Goal: Navigation & Orientation: Understand site structure

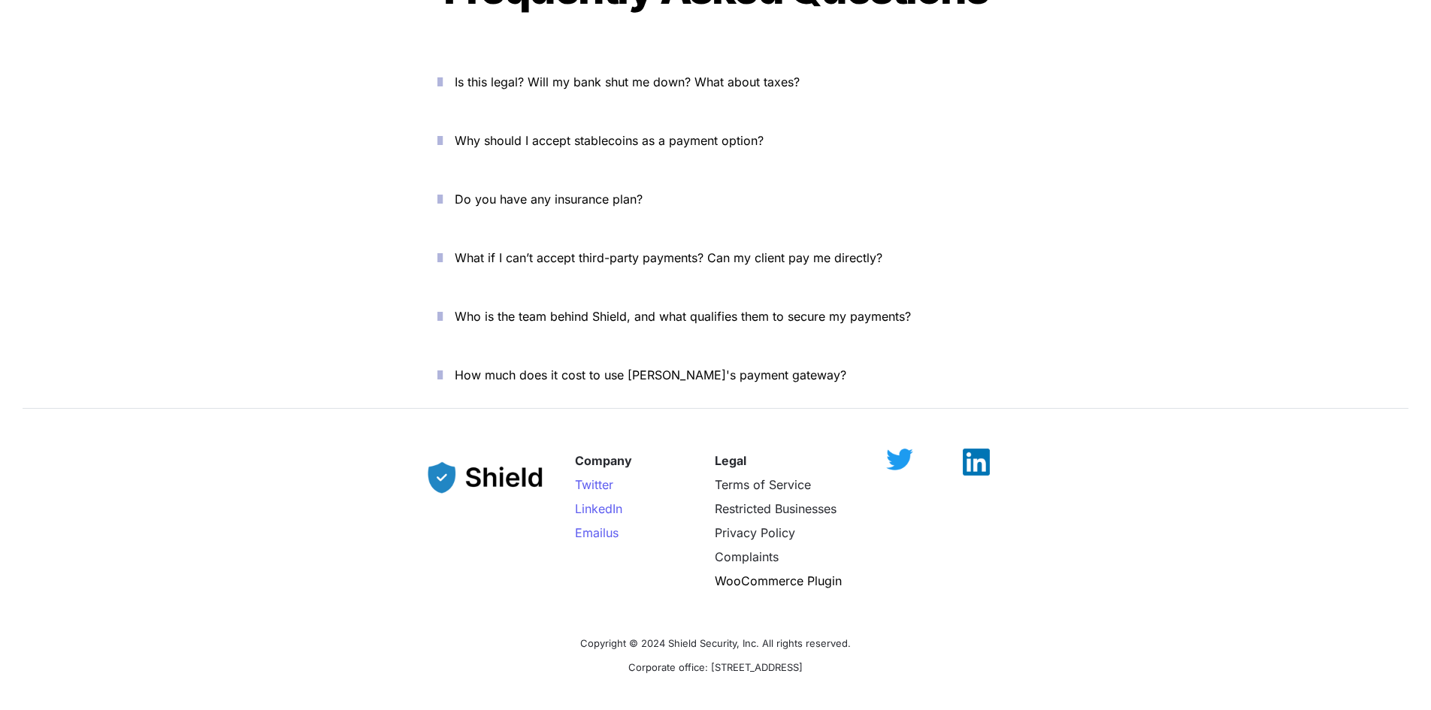
scroll to position [5214, 0]
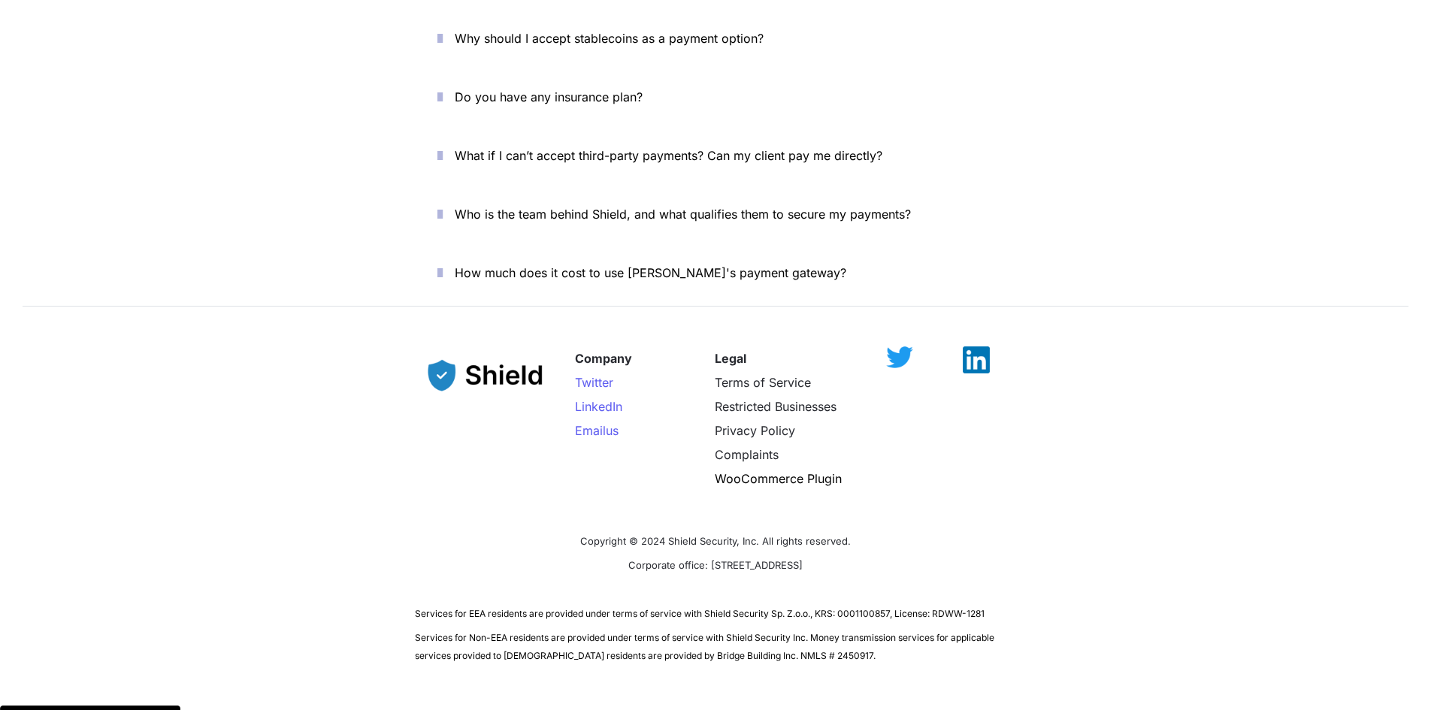
click at [594, 601] on p "Services for EEA residents are provided under terms of service with Shield Secu…" at bounding box center [715, 613] width 601 height 24
click at [979, 339] on img at bounding box center [976, 352] width 27 height 27
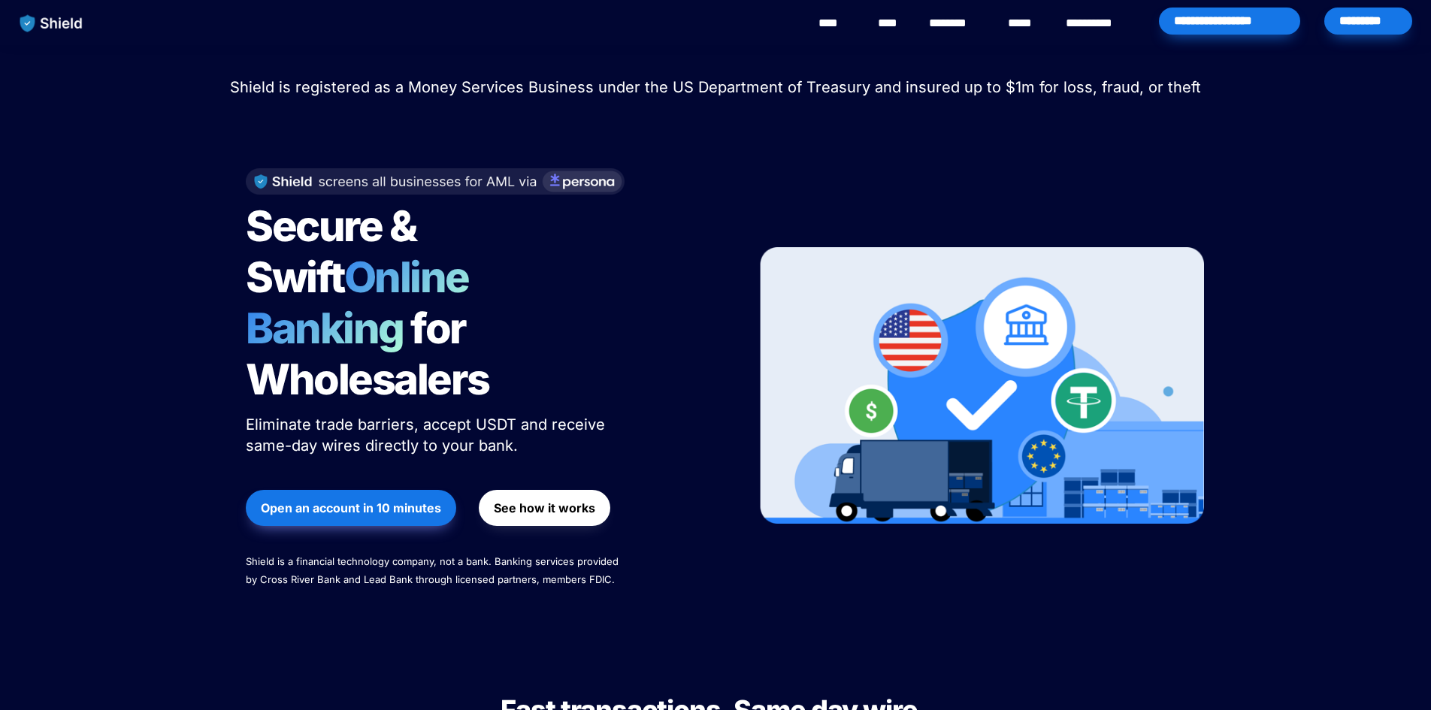
click at [958, 17] on link "********" at bounding box center [955, 23] width 53 height 18
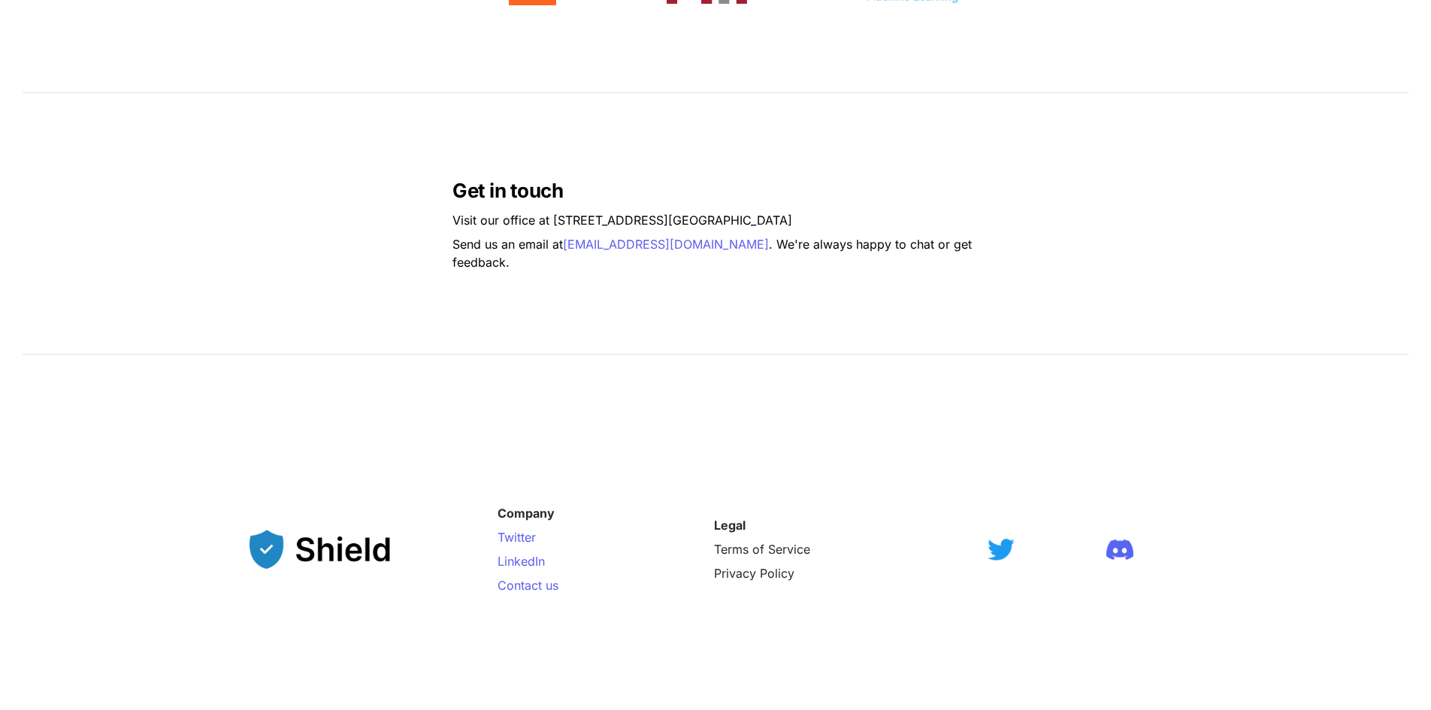
scroll to position [1128, 0]
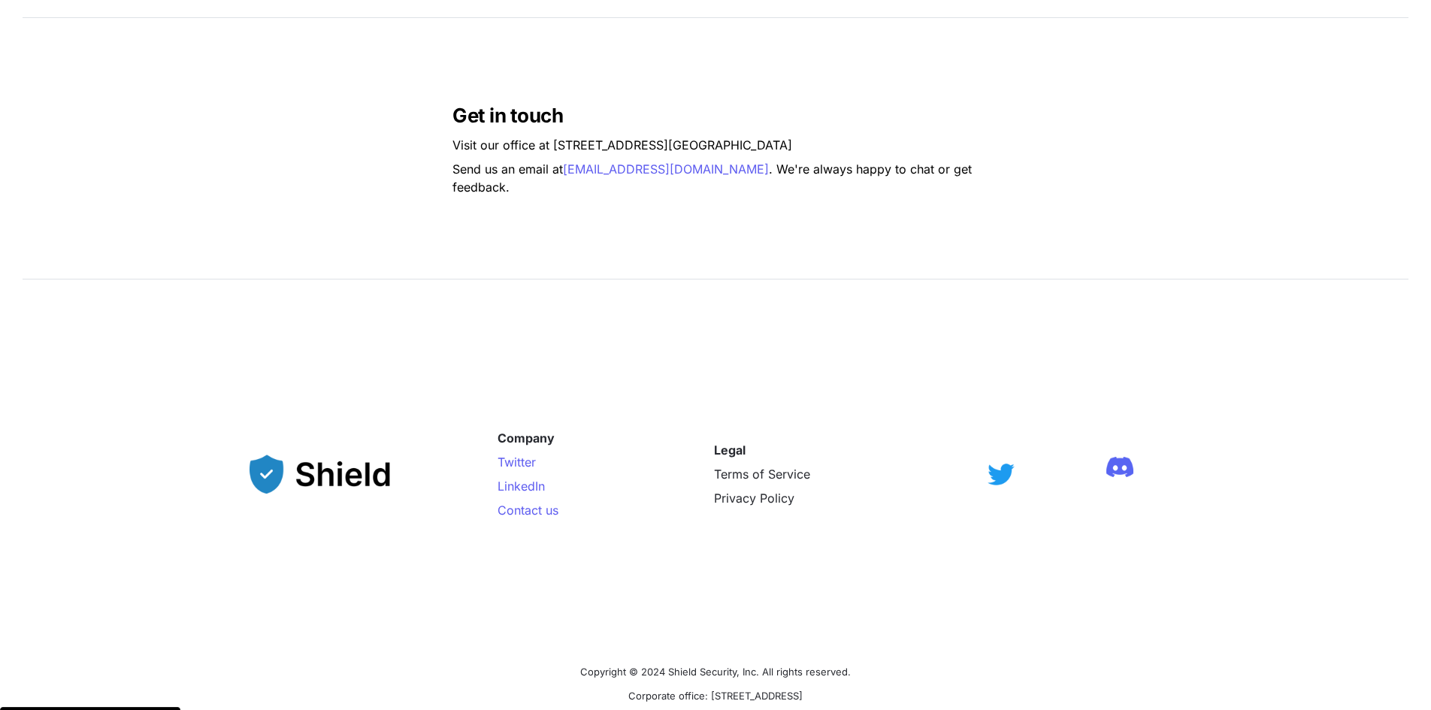
click at [1128, 468] on img at bounding box center [1120, 467] width 27 height 20
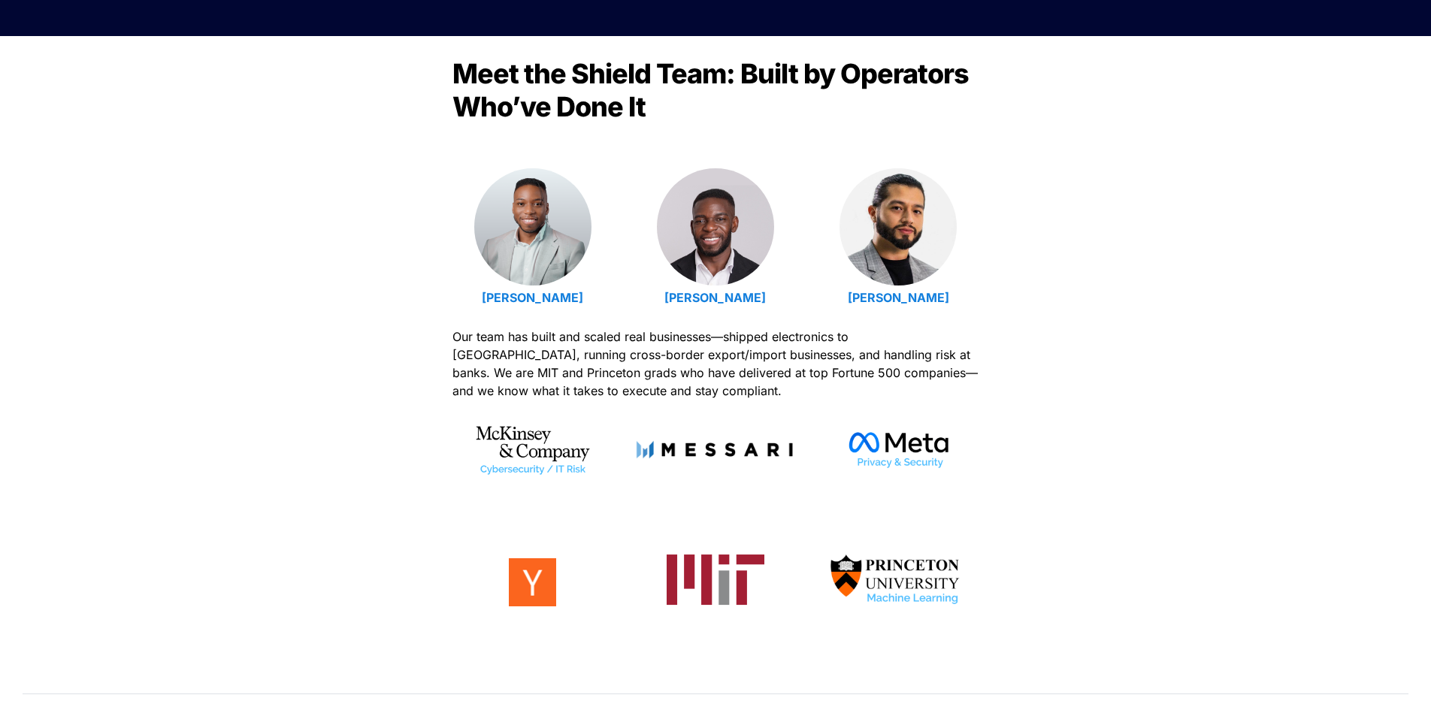
scroll to position [0, 0]
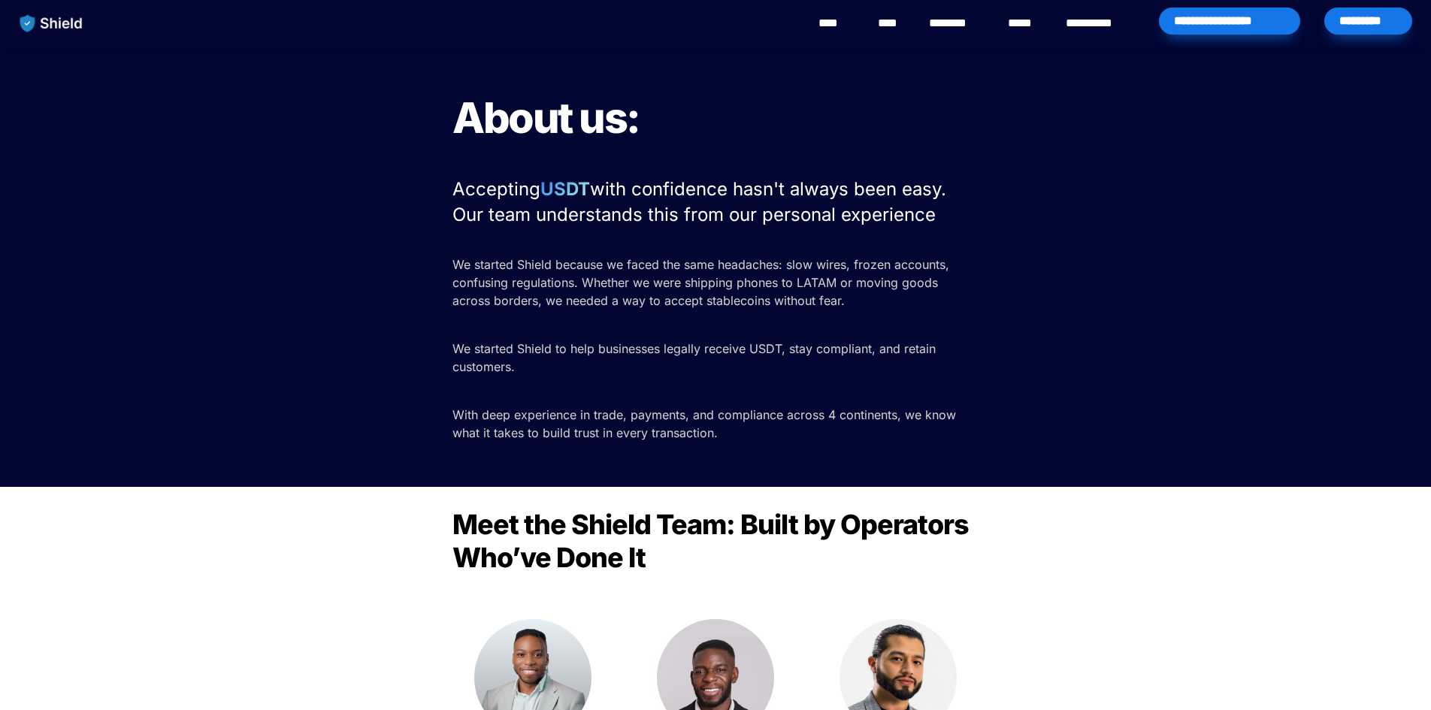
click at [1095, 21] on link "**********" at bounding box center [1100, 23] width 68 height 18
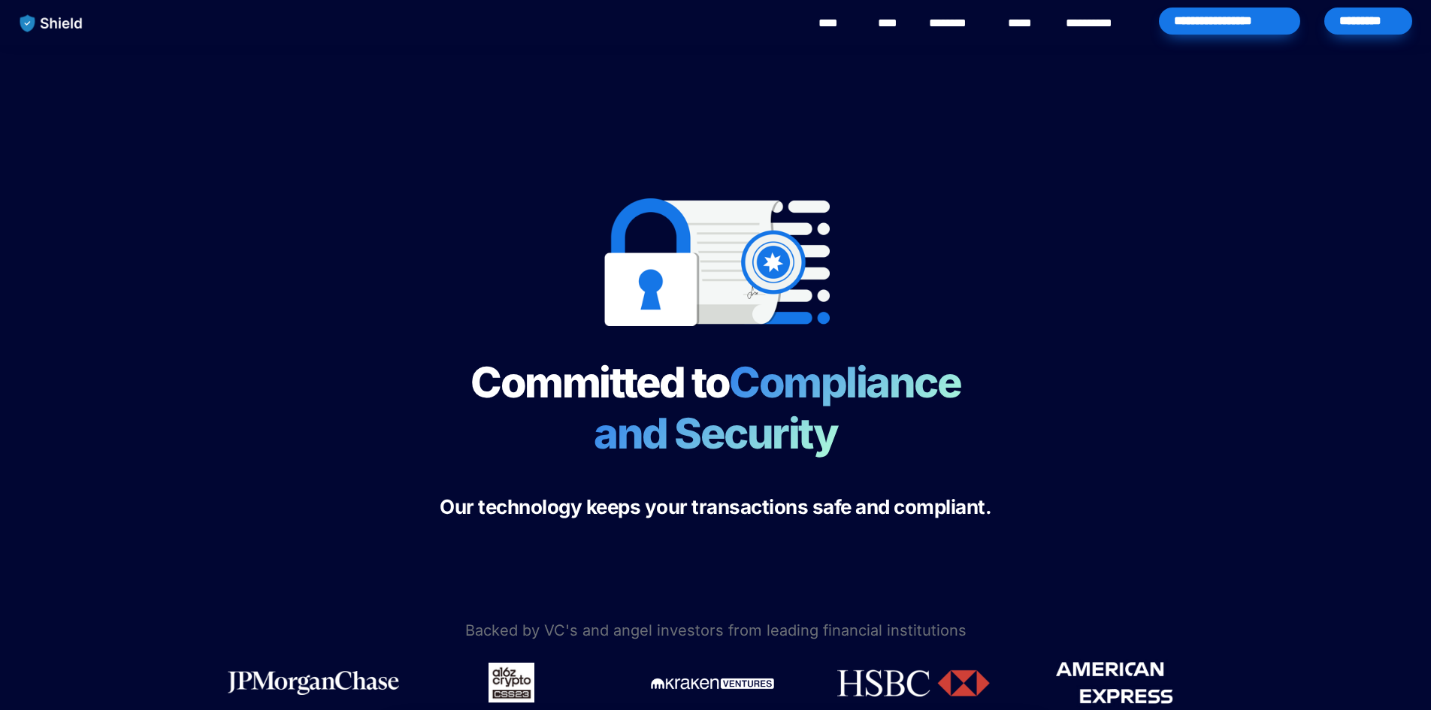
drag, startPoint x: 57, startPoint y: 17, endPoint x: 74, endPoint y: 36, distance: 26.1
click at [57, 17] on img "main navigation" at bounding box center [51, 24] width 77 height 32
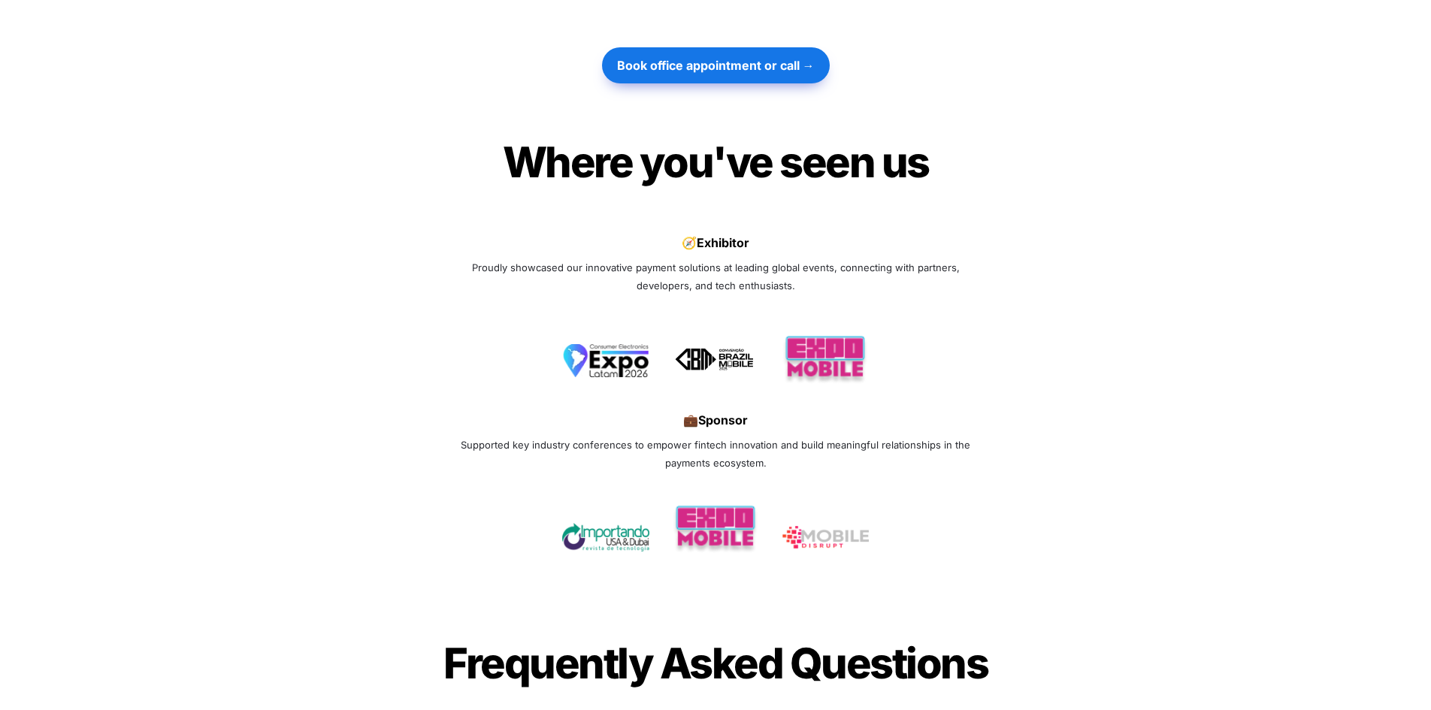
scroll to position [4435, 0]
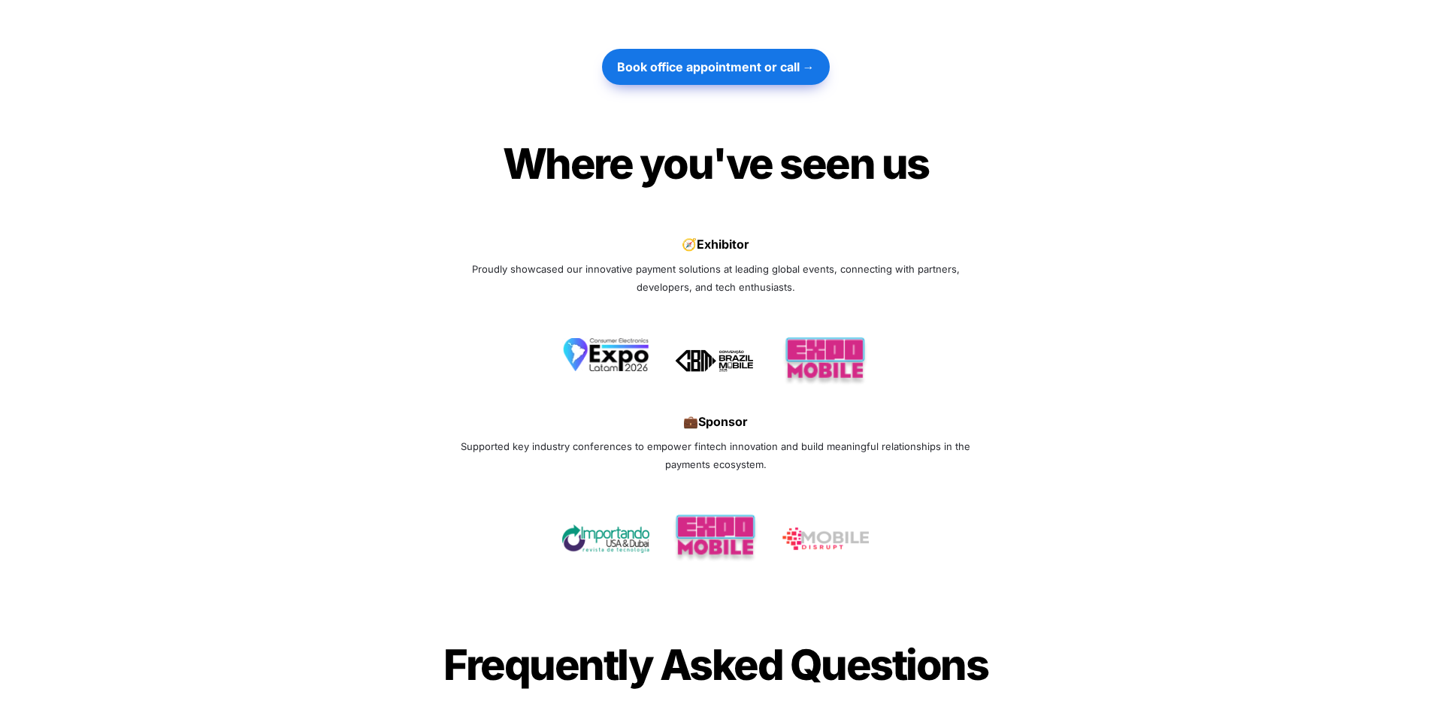
click at [628, 338] on img at bounding box center [605, 354] width 87 height 33
